Goal: Navigation & Orientation: Understand site structure

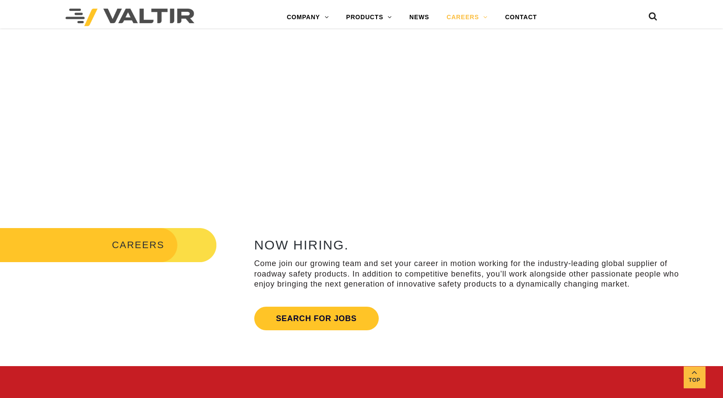
scroll to position [223, 0]
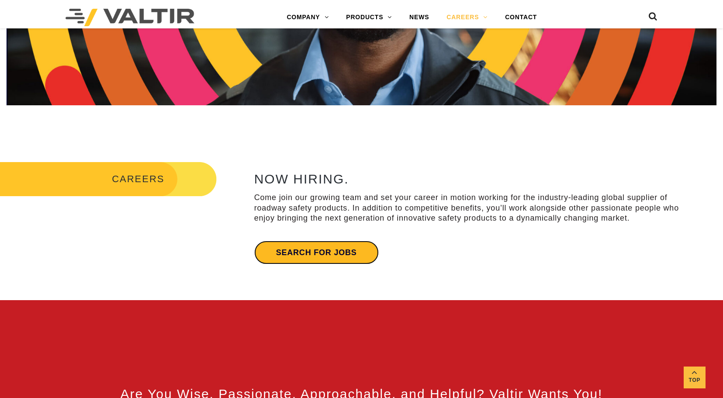
click at [344, 251] on link "Search for jobs" at bounding box center [316, 253] width 125 height 24
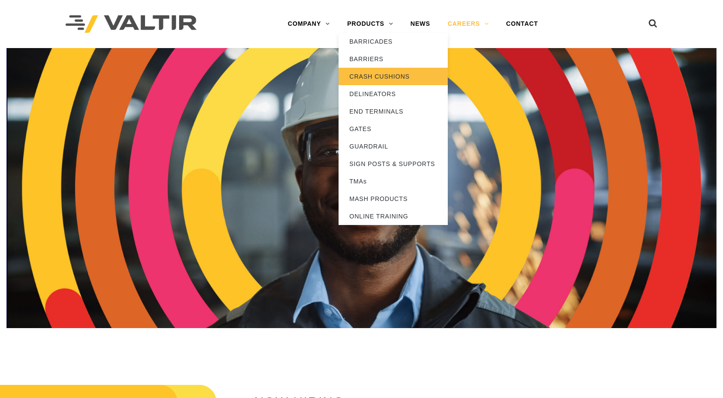
click at [376, 77] on link "CRASH CUSHIONS" at bounding box center [393, 76] width 109 height 17
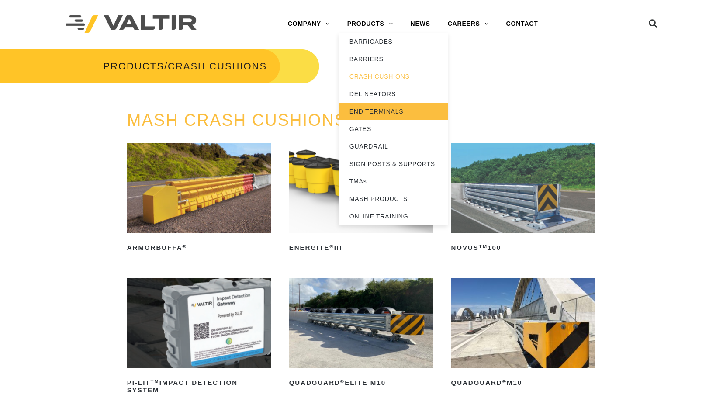
click at [376, 110] on link "END TERMINALS" at bounding box center [393, 111] width 109 height 17
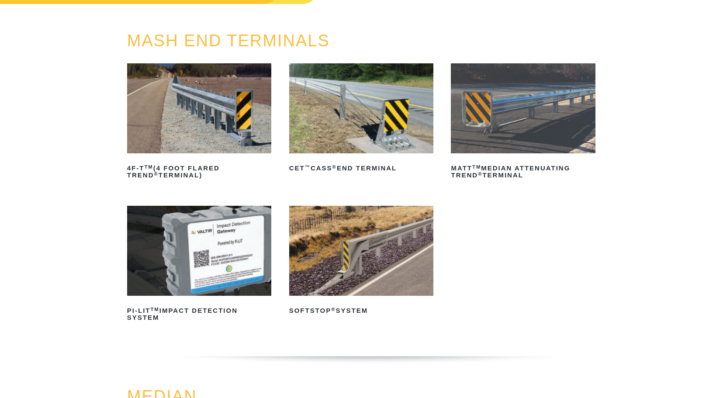
scroll to position [89, 0]
